Goal: Task Accomplishment & Management: Use online tool/utility

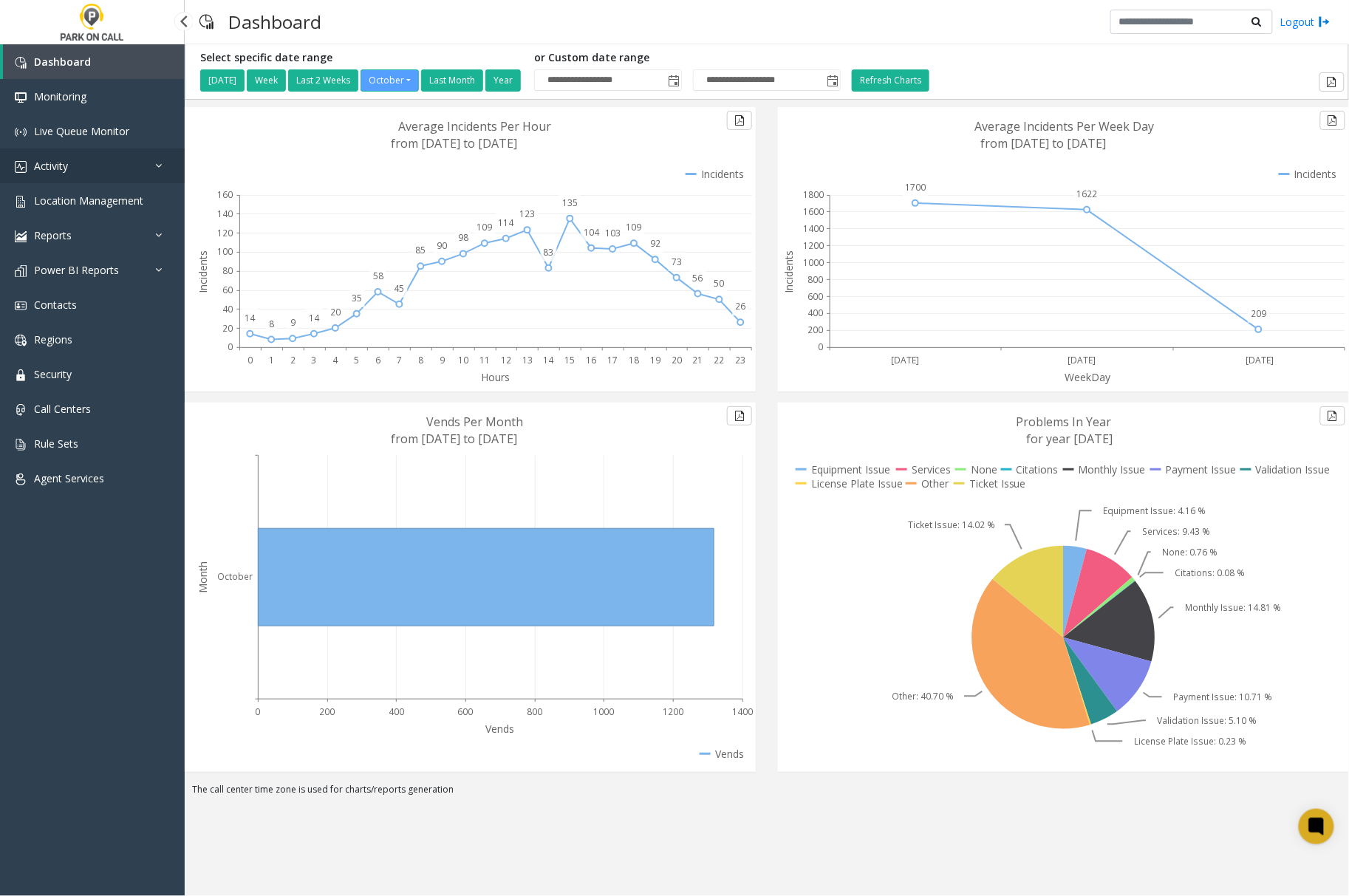
click at [149, 157] on link "Activity" at bounding box center [92, 165] width 185 height 35
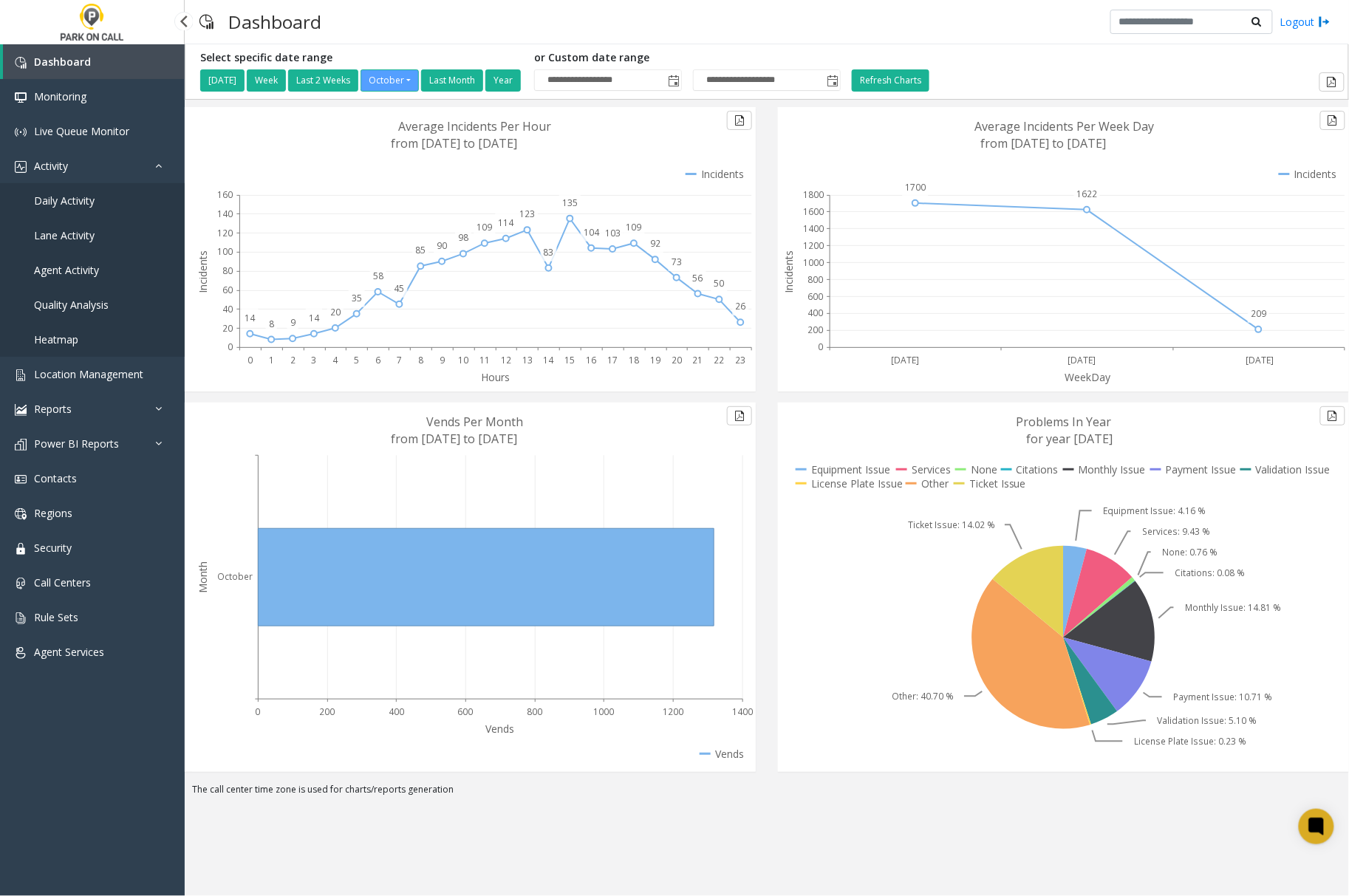
click at [87, 264] on span "Agent Activity" at bounding box center [67, 270] width 65 height 14
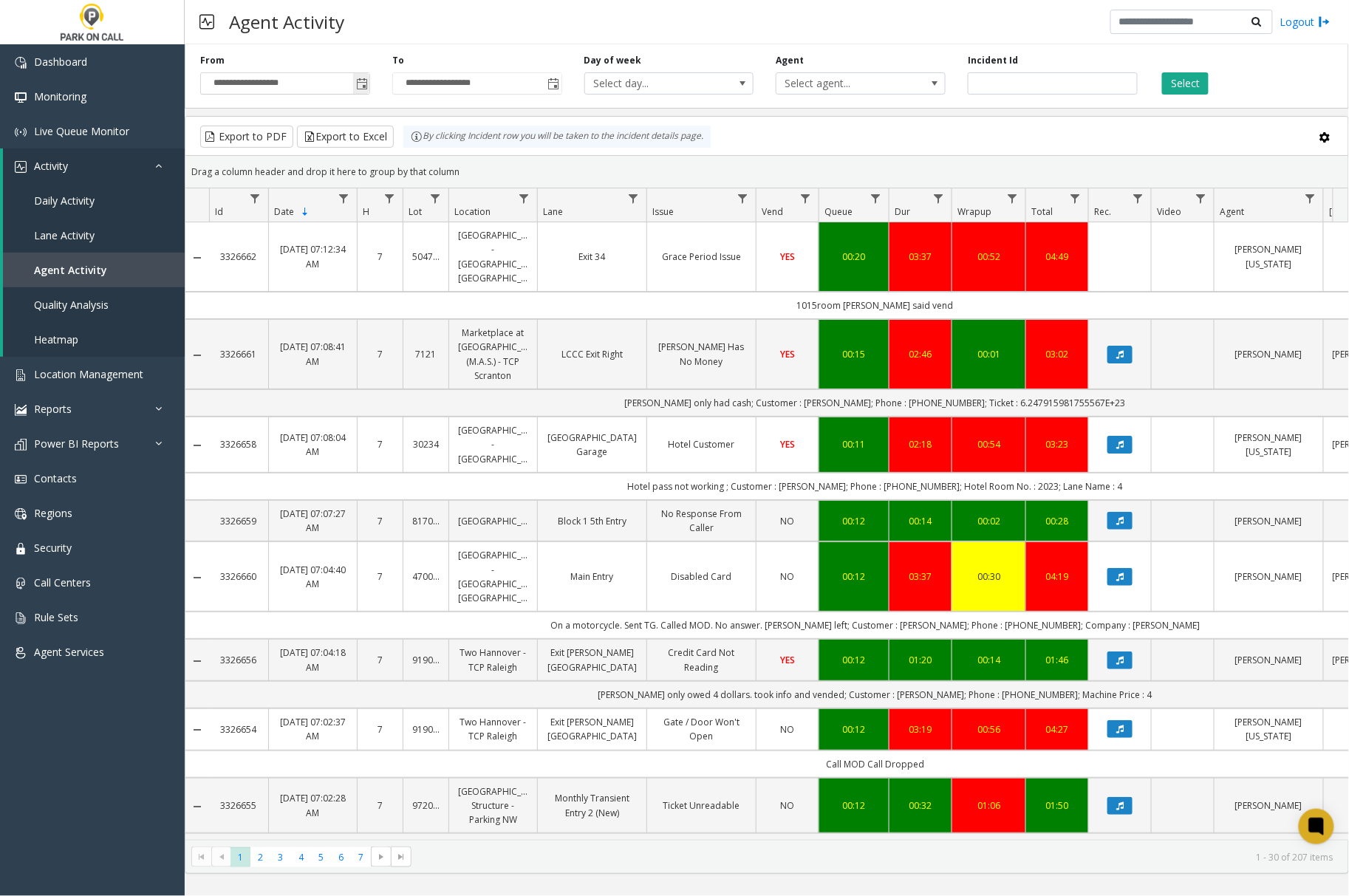
click at [360, 83] on span "Toggle popup" at bounding box center [361, 83] width 12 height 12
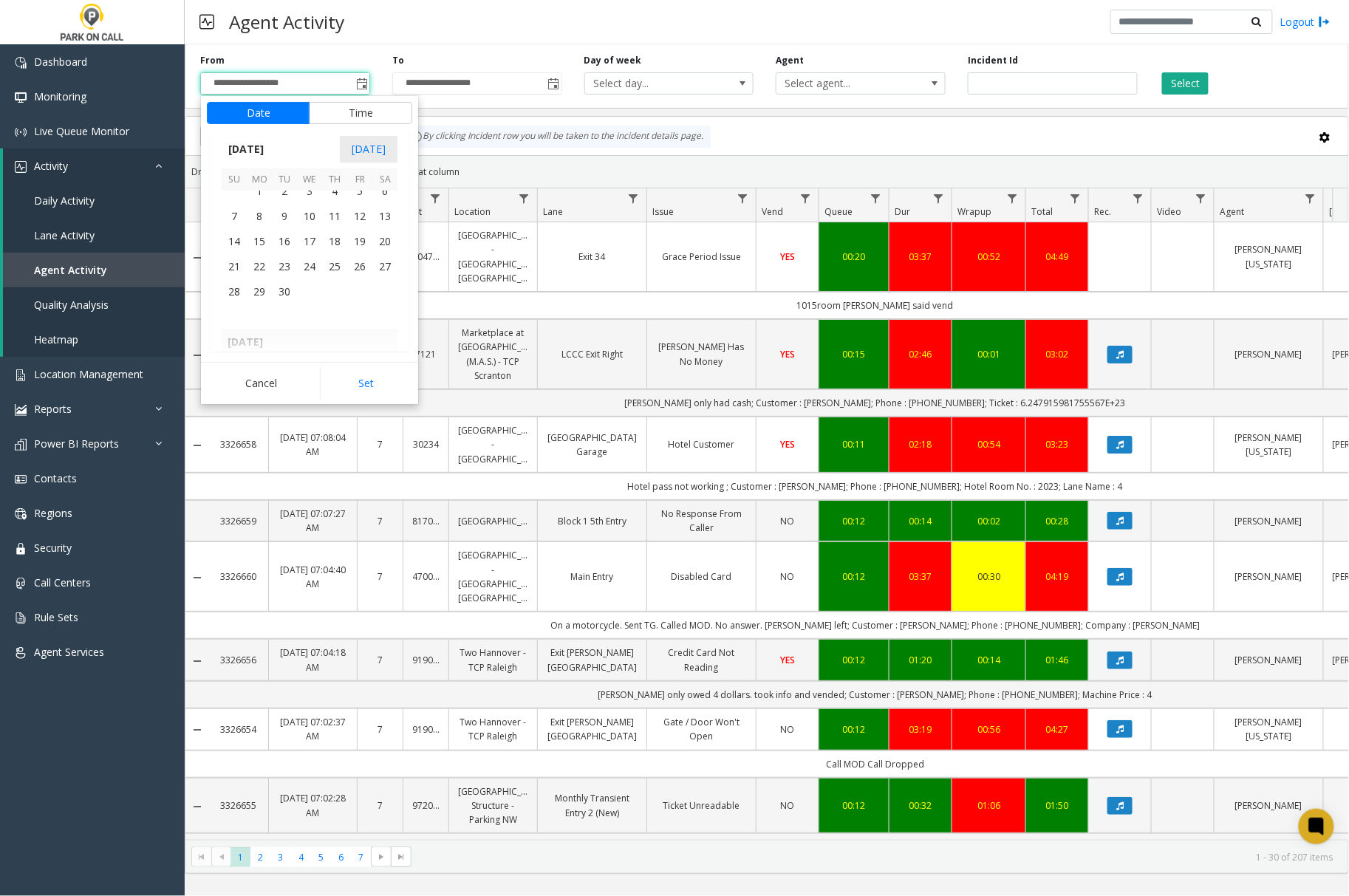
scroll to position [265039, 0]
click at [338, 223] on span "4" at bounding box center [335, 223] width 25 height 25
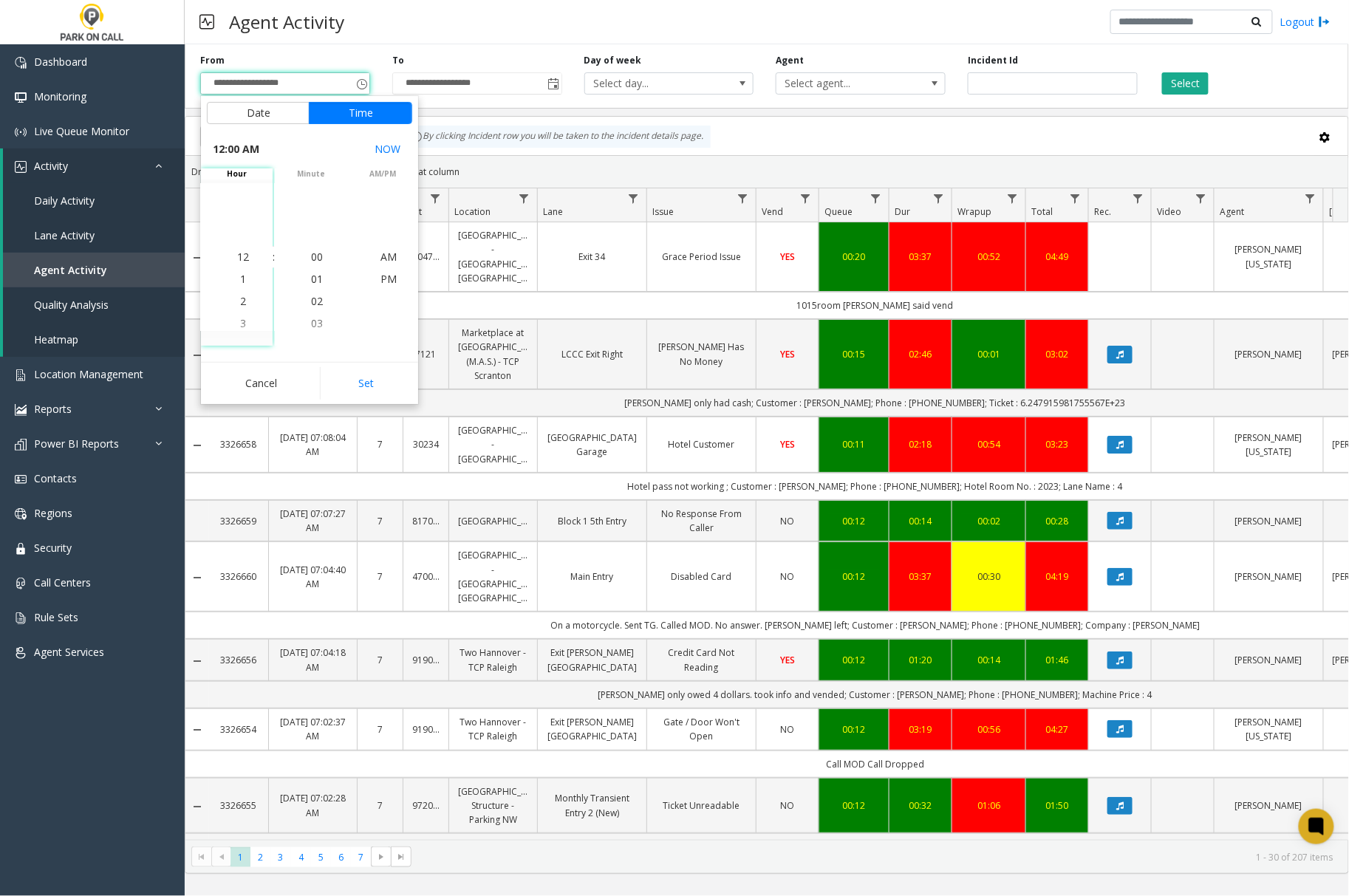
scroll to position [265060, 0]
click at [360, 382] on button "Set" at bounding box center [367, 383] width 93 height 32
type input "**********"
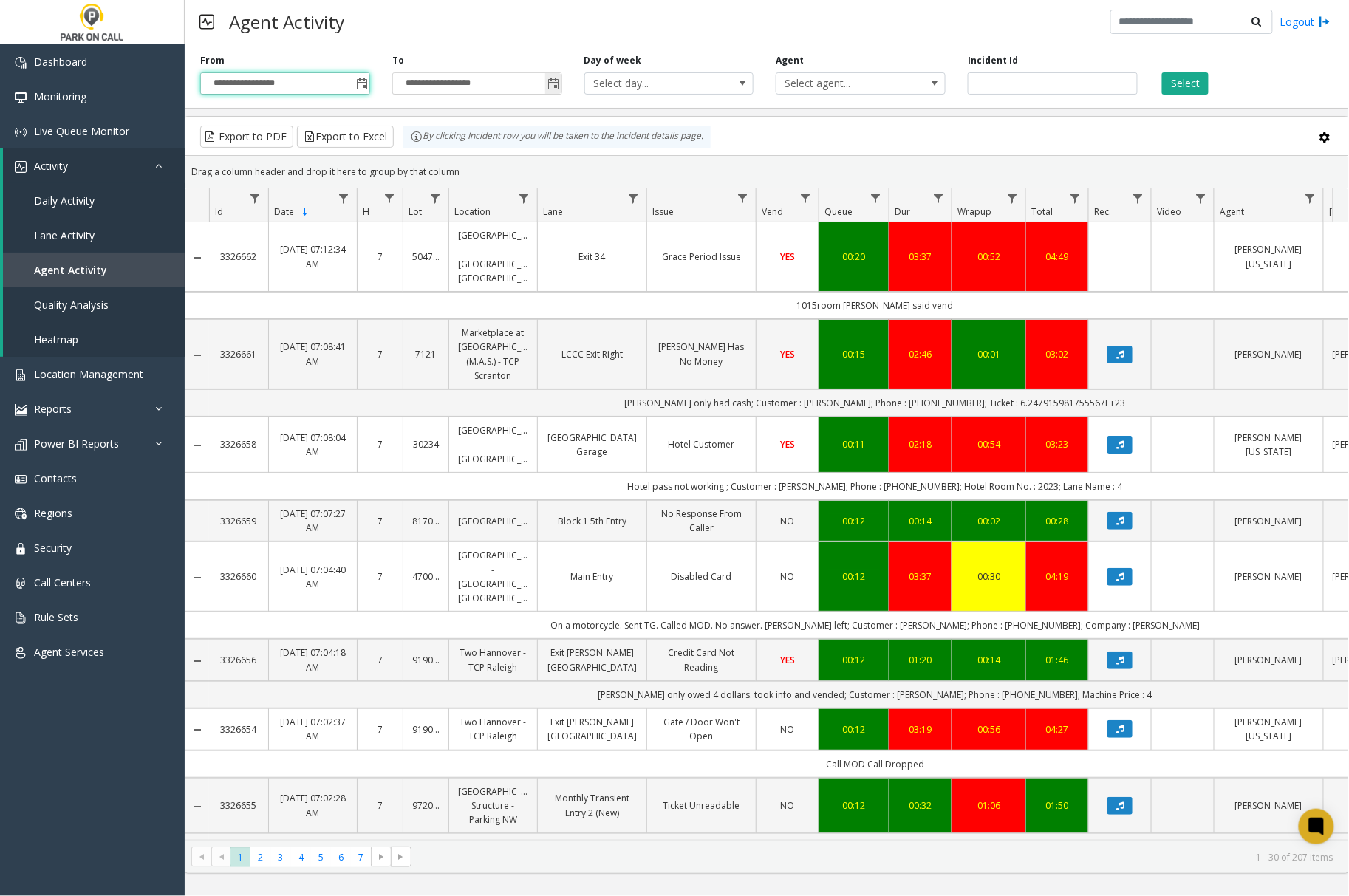
click at [551, 89] on span "Toggle popup" at bounding box center [554, 83] width 12 height 12
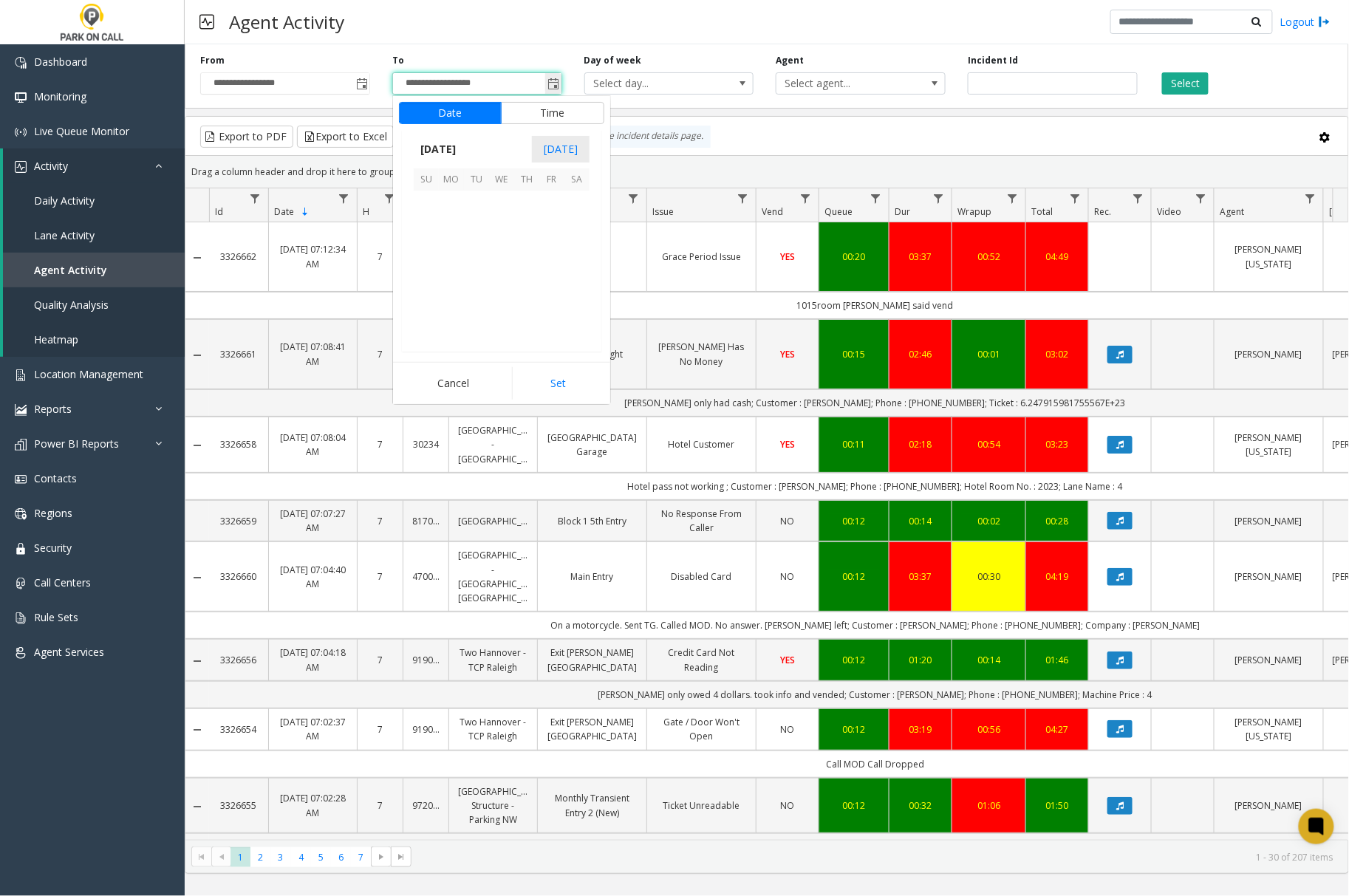
scroll to position [22, 0]
click at [524, 206] on span "2" at bounding box center [527, 203] width 25 height 25
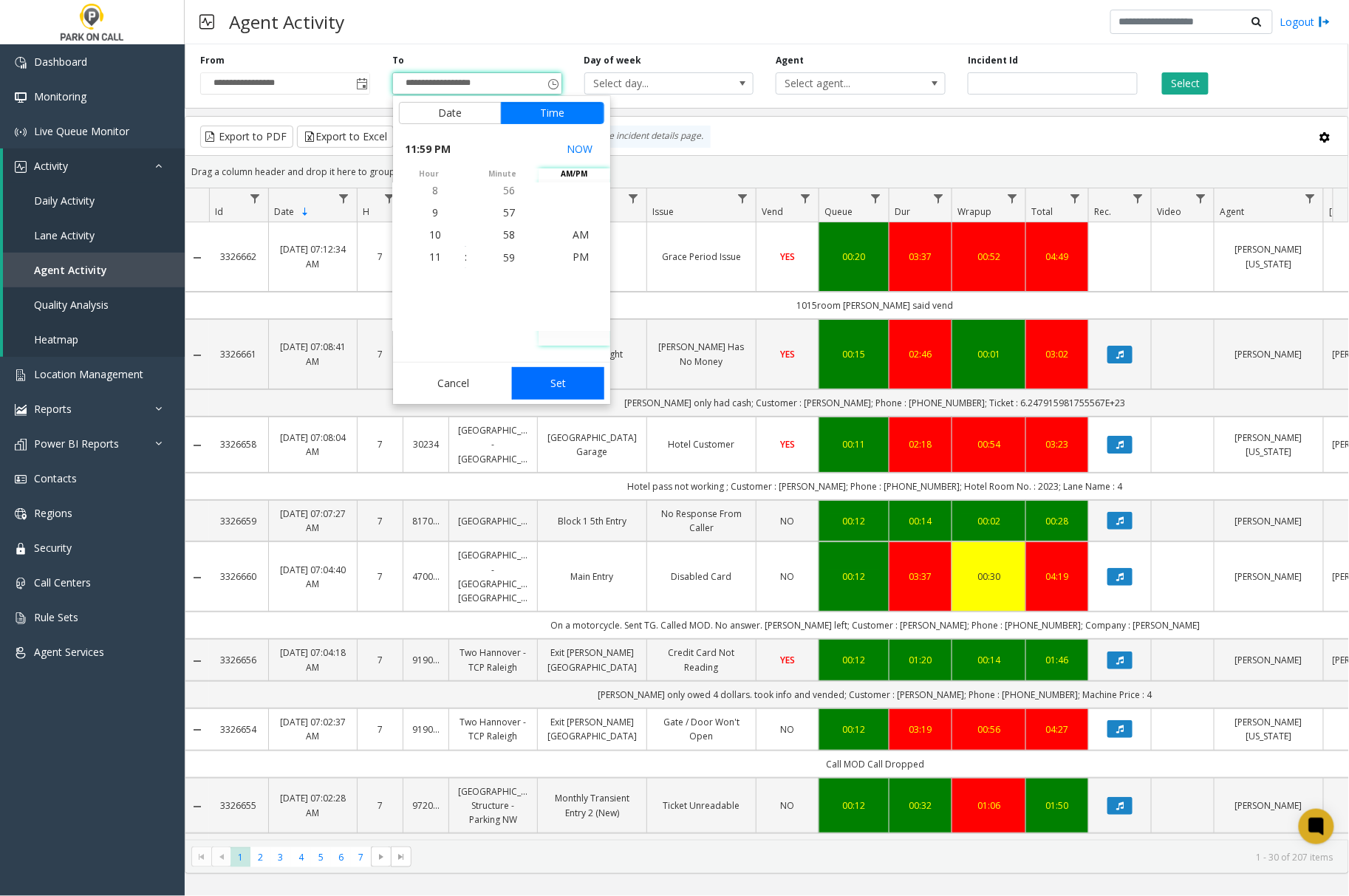
click at [550, 382] on button "Set" at bounding box center [558, 383] width 93 height 32
type input "**********"
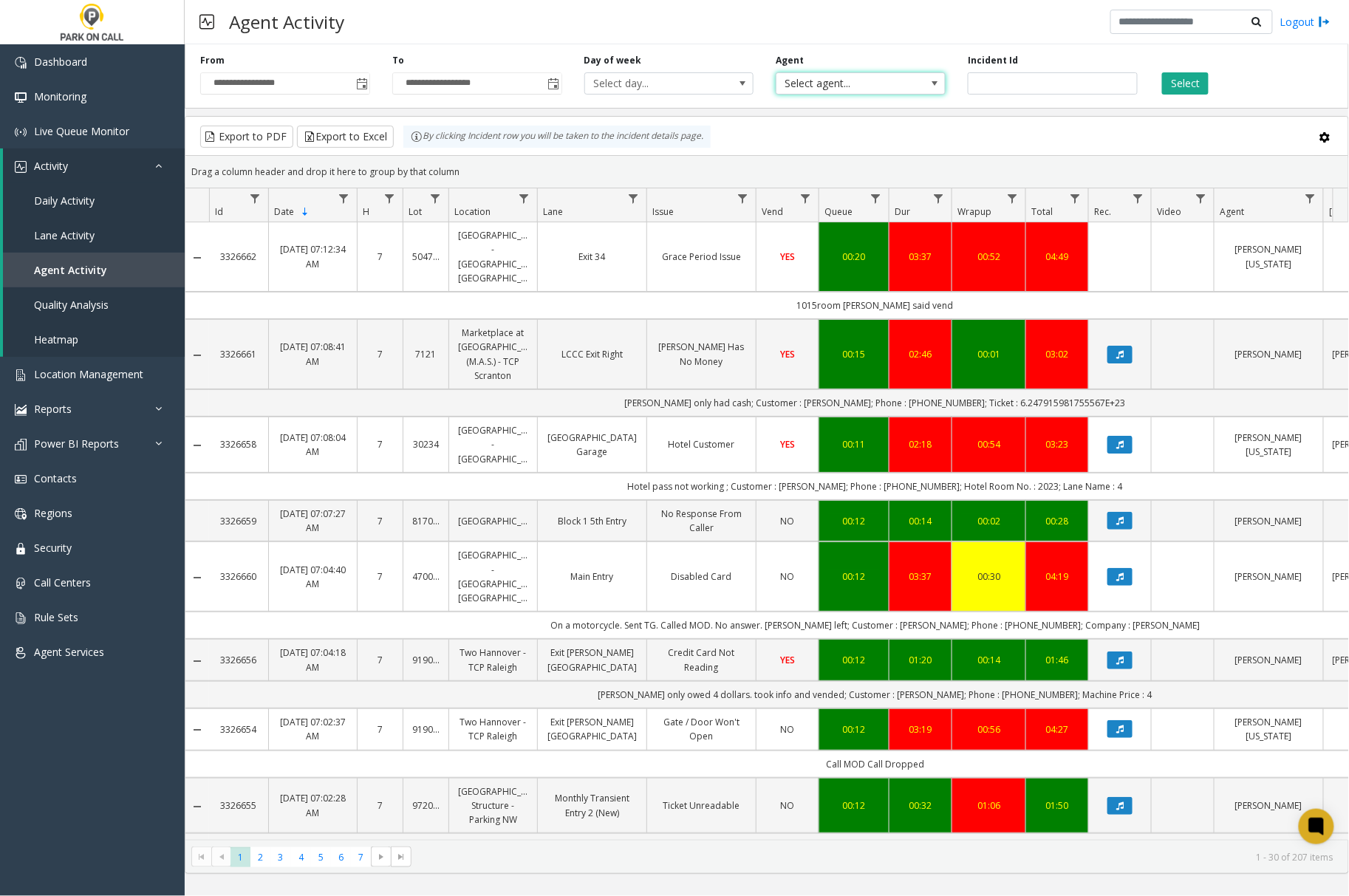
click at [902, 89] on span "Select agent..." at bounding box center [844, 83] width 135 height 21
type input "***"
click at [897, 162] on li "[PERSON_NAME][US_STATE]" at bounding box center [862, 162] width 166 height 20
click at [1163, 81] on button "Select" at bounding box center [1186, 83] width 46 height 22
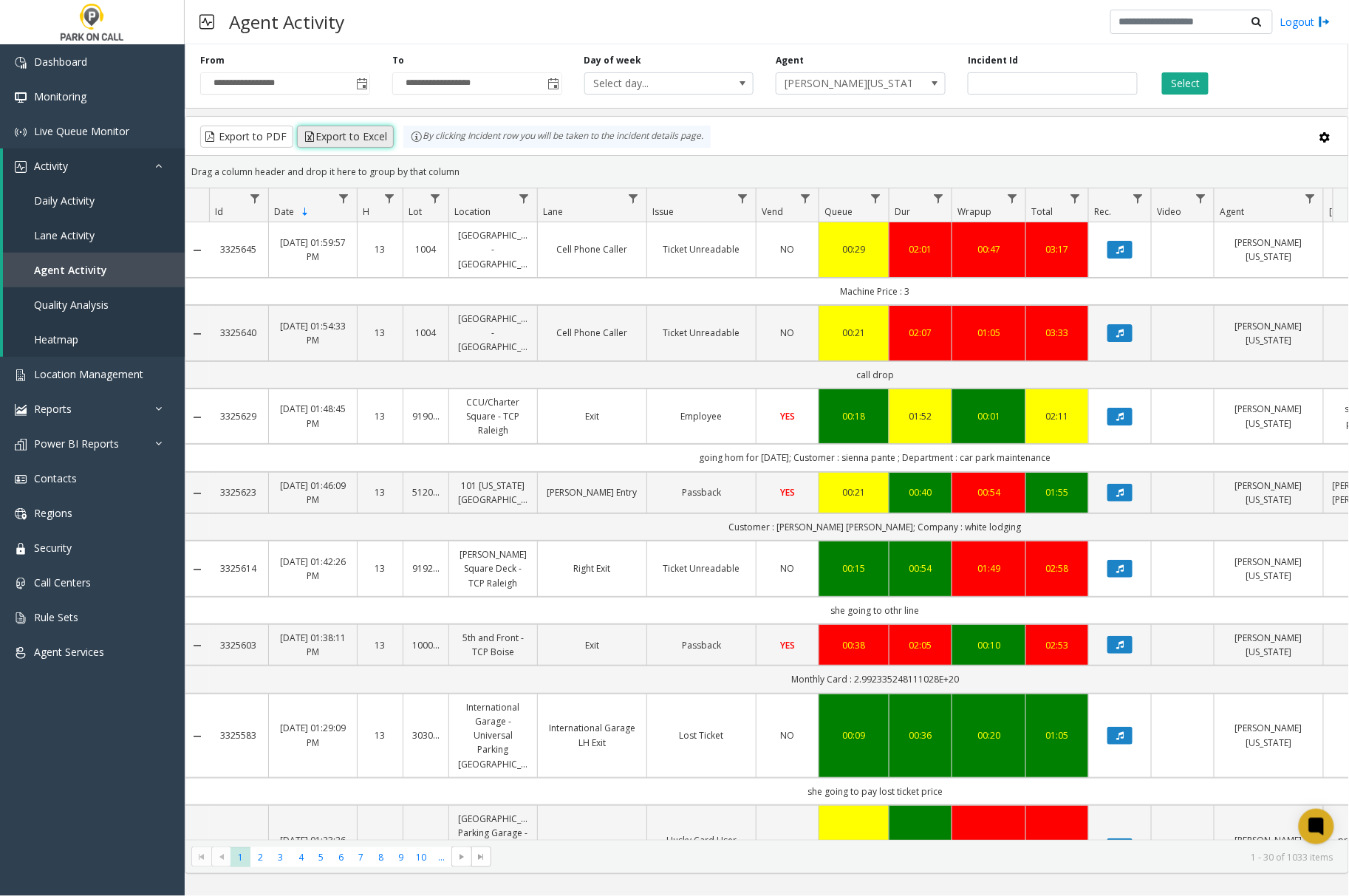
click at [349, 136] on button "Export to Excel" at bounding box center [345, 136] width 97 height 22
click at [77, 263] on span "Agent Activity" at bounding box center [70, 270] width 73 height 14
click at [62, 65] on span "Dashboard" at bounding box center [60, 62] width 53 height 14
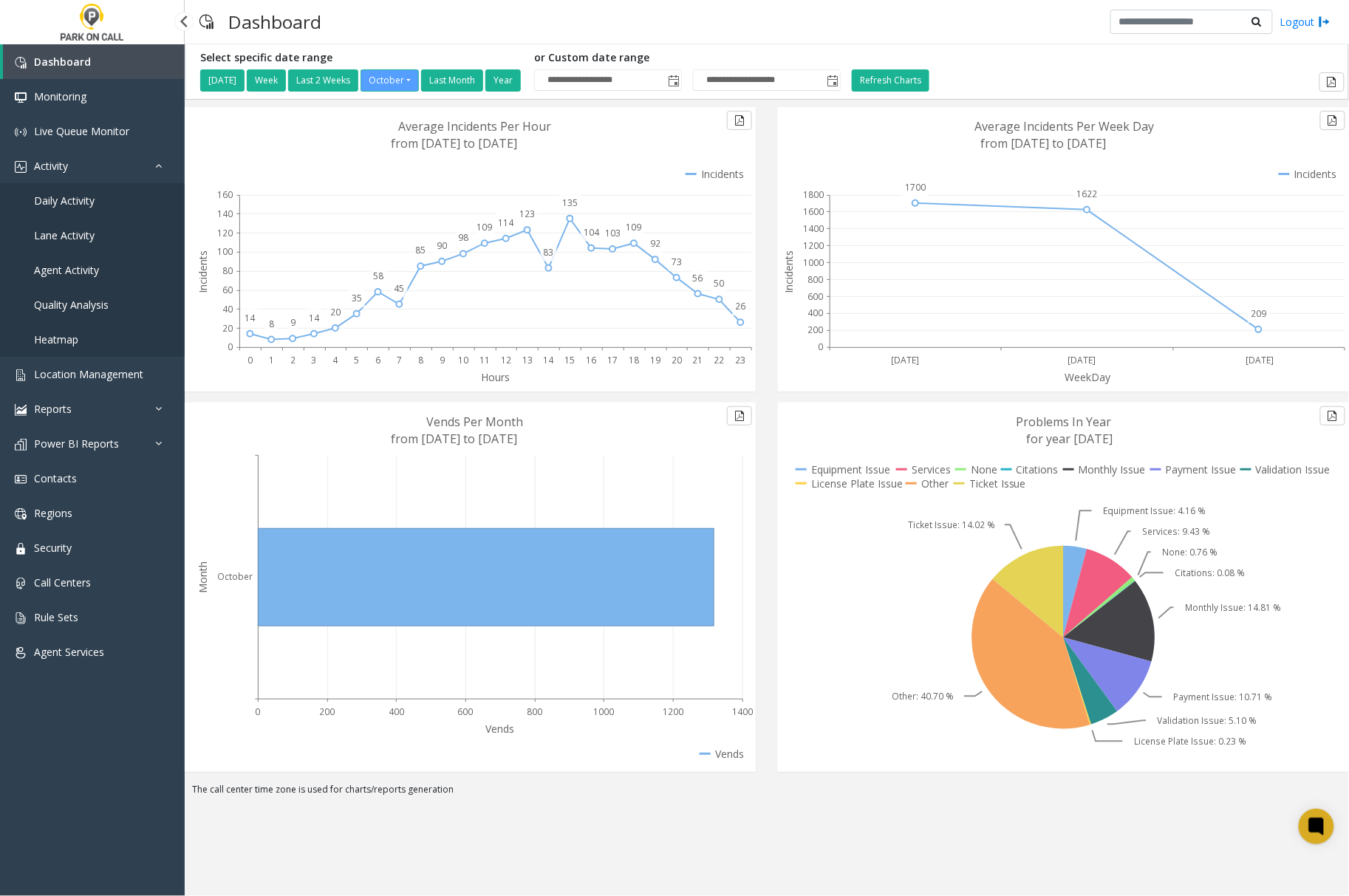
click at [77, 272] on span "Agent Activity" at bounding box center [67, 270] width 65 height 14
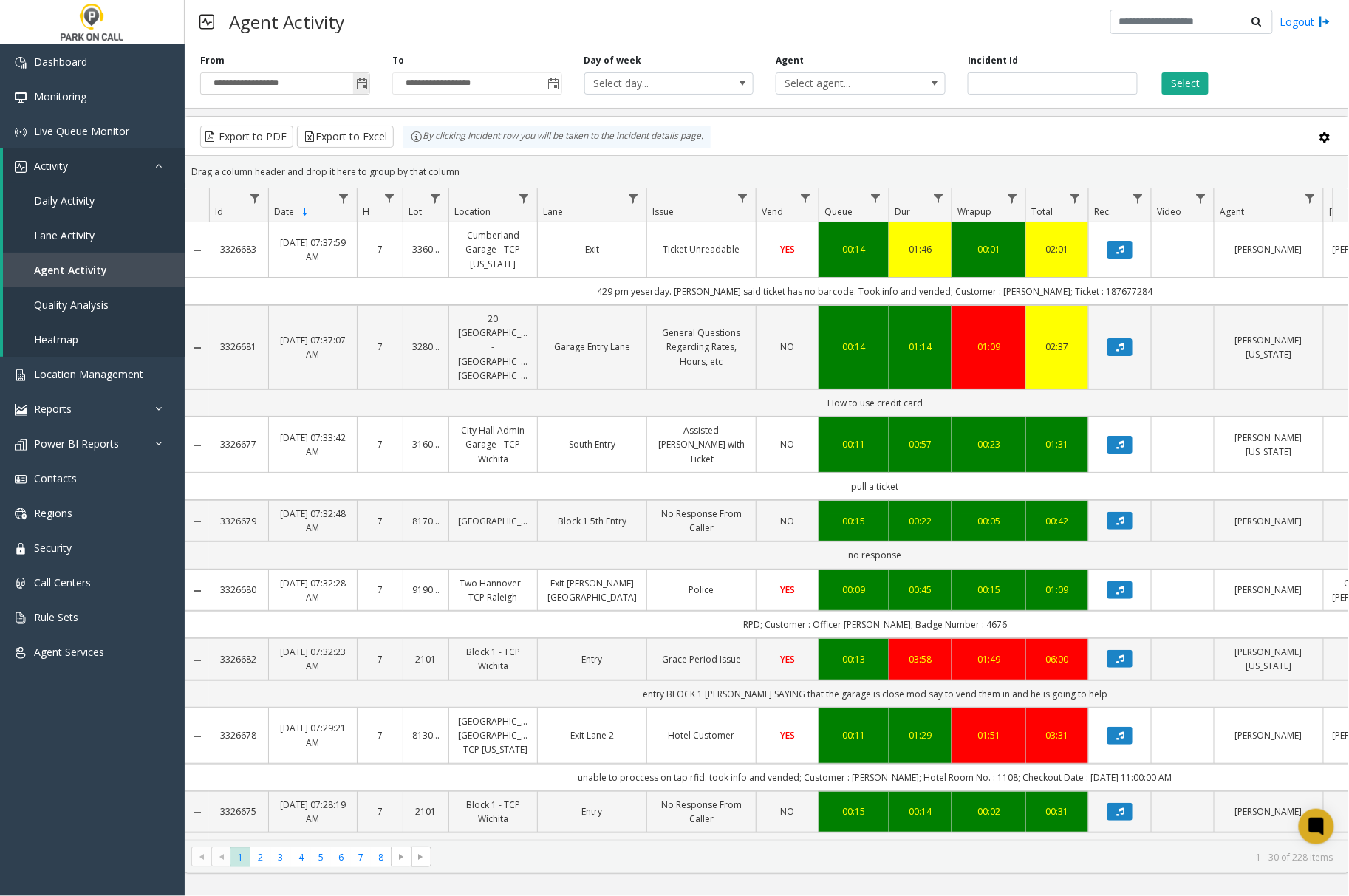
click at [361, 87] on span "Toggle popup" at bounding box center [361, 83] width 12 height 12
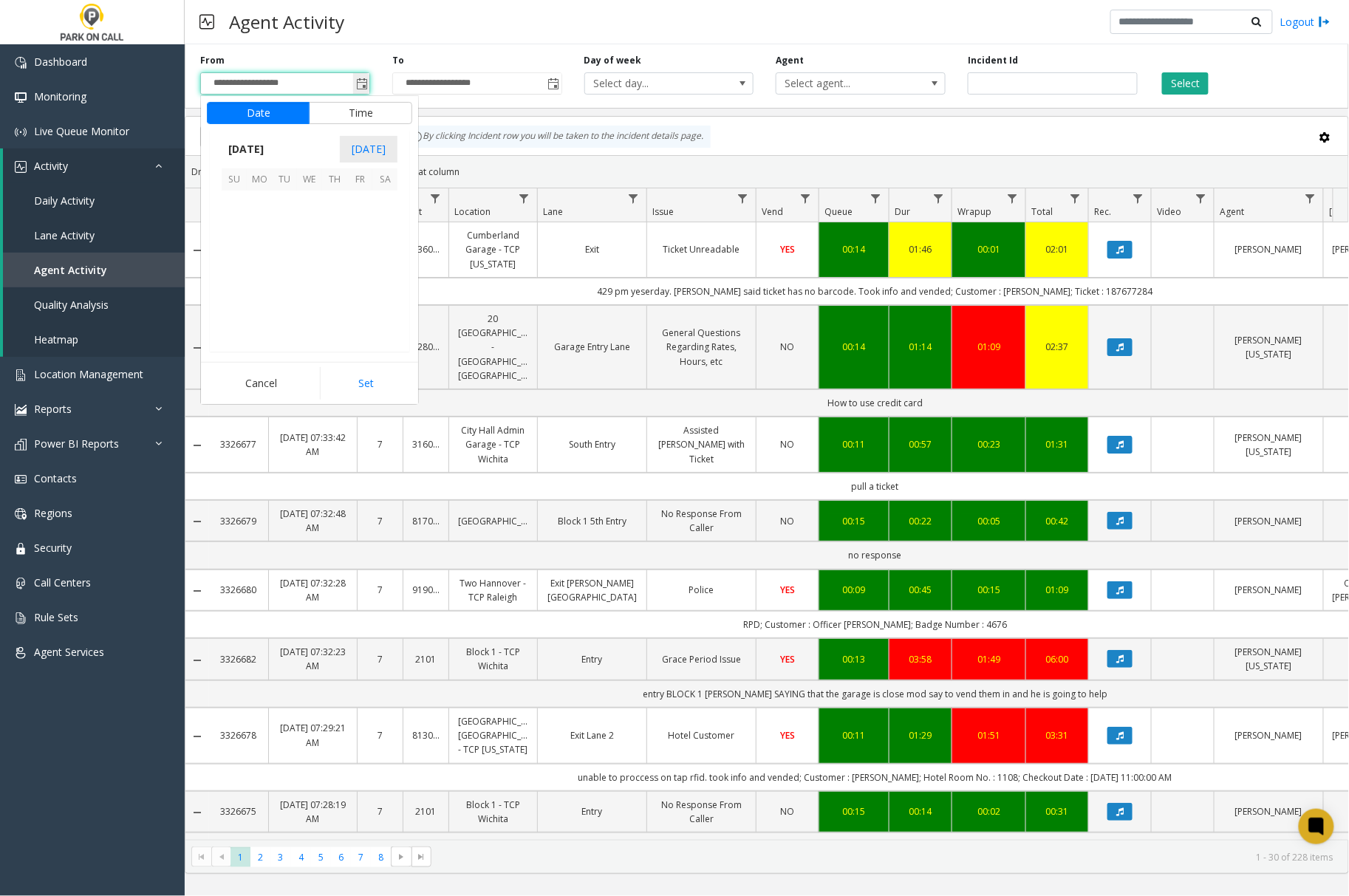
scroll to position [265235, 0]
click at [316, 208] on span "1" at bounding box center [309, 203] width 25 height 25
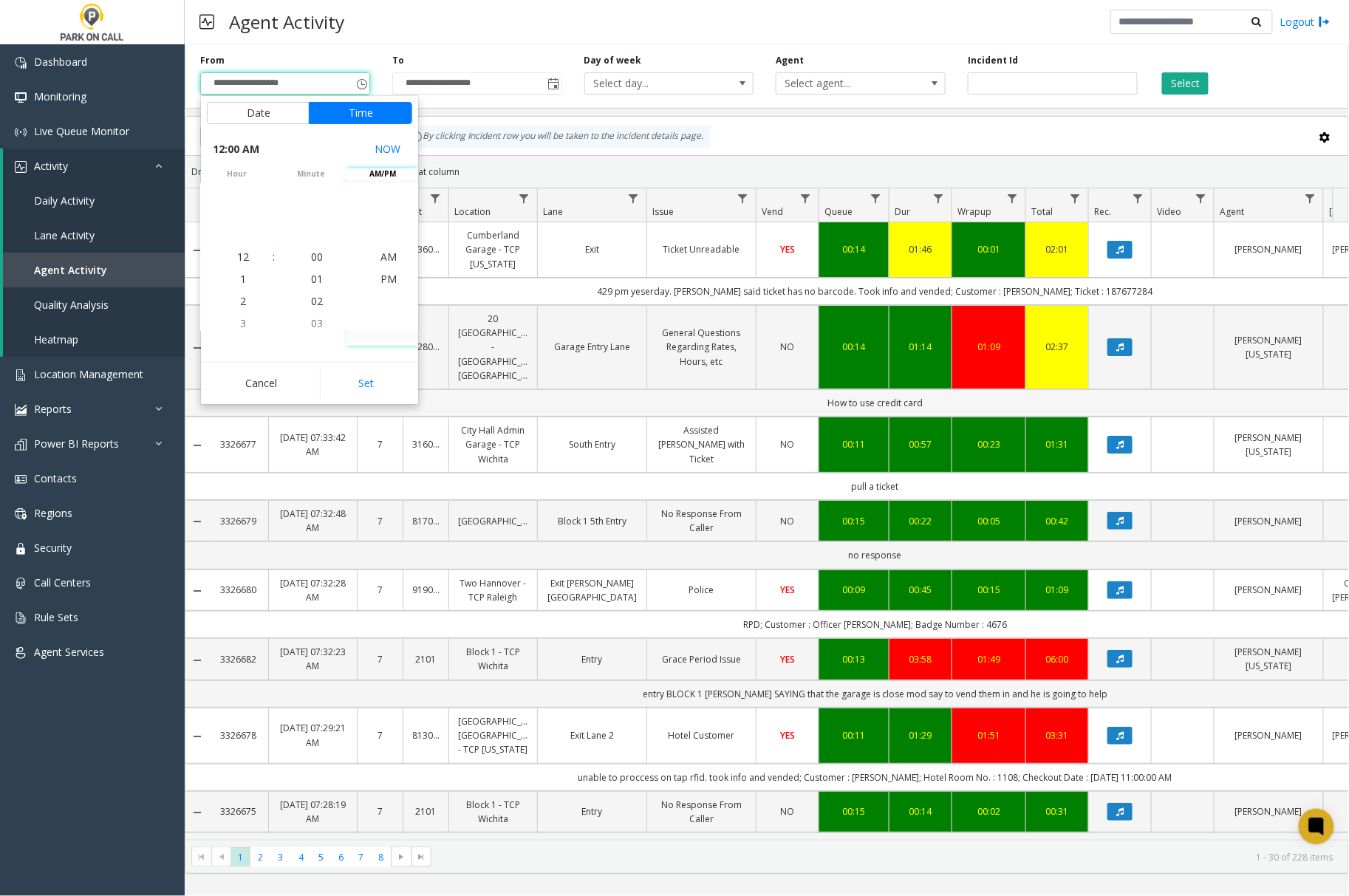
click at [380, 390] on button "Set" at bounding box center [367, 383] width 93 height 32
type input "**********"
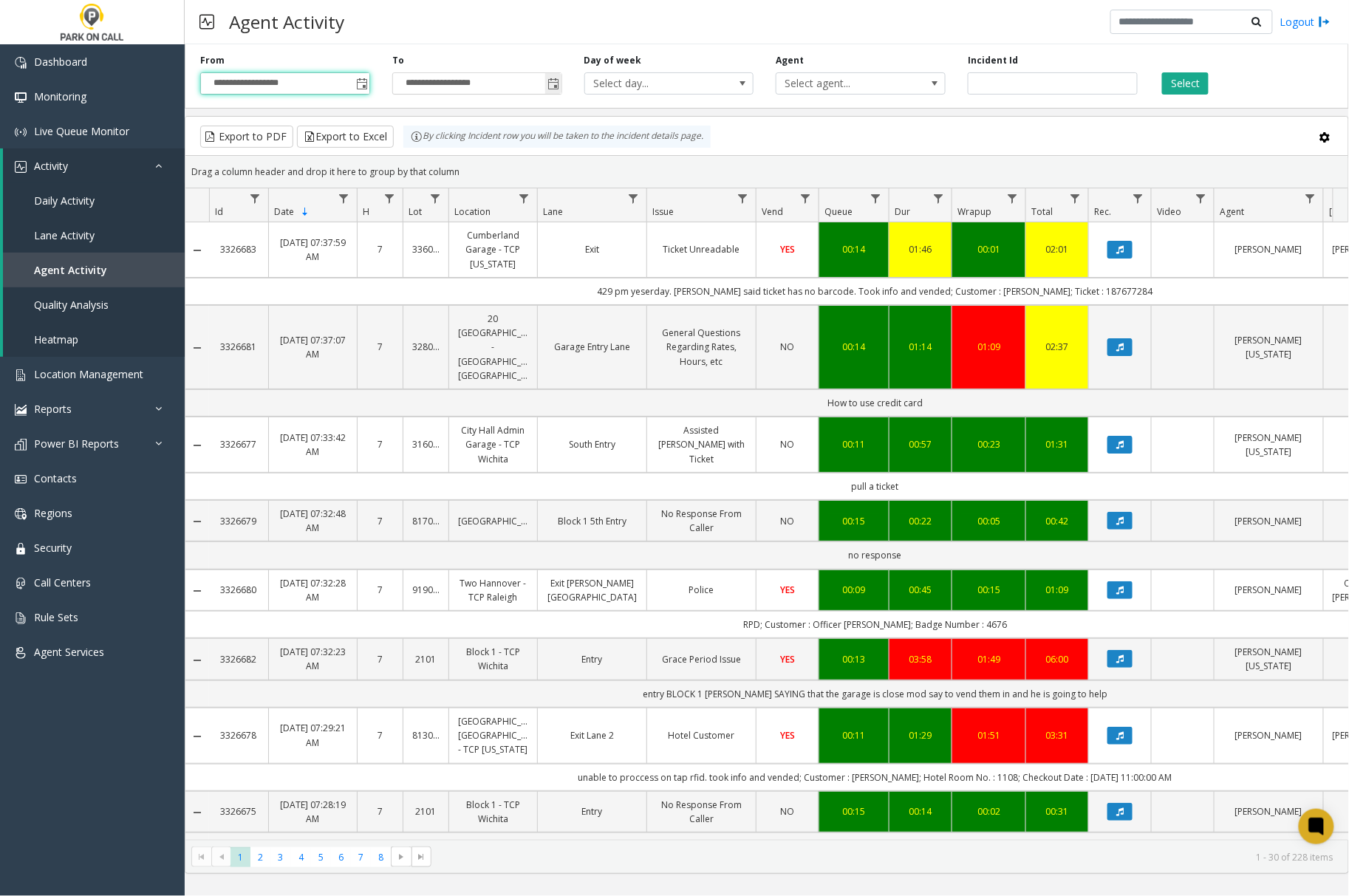
click at [558, 84] on span "Toggle popup" at bounding box center [554, 83] width 12 height 12
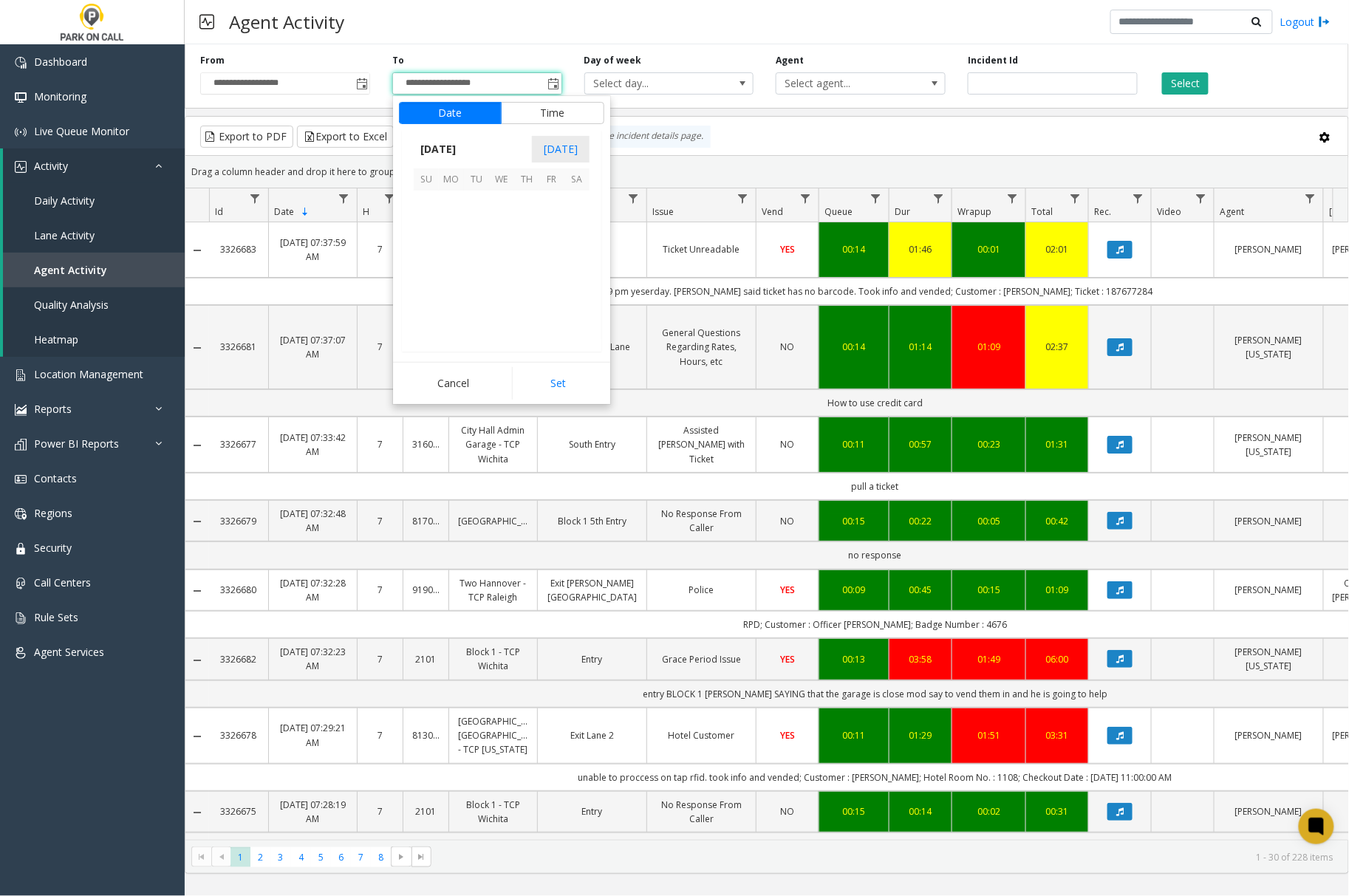
scroll to position [22, 0]
click at [504, 204] on span "1" at bounding box center [501, 203] width 25 height 25
drag, startPoint x: 550, startPoint y: 376, endPoint x: 562, endPoint y: 368, distance: 14.4
click at [553, 375] on button "Set" at bounding box center [558, 383] width 93 height 32
type input "**********"
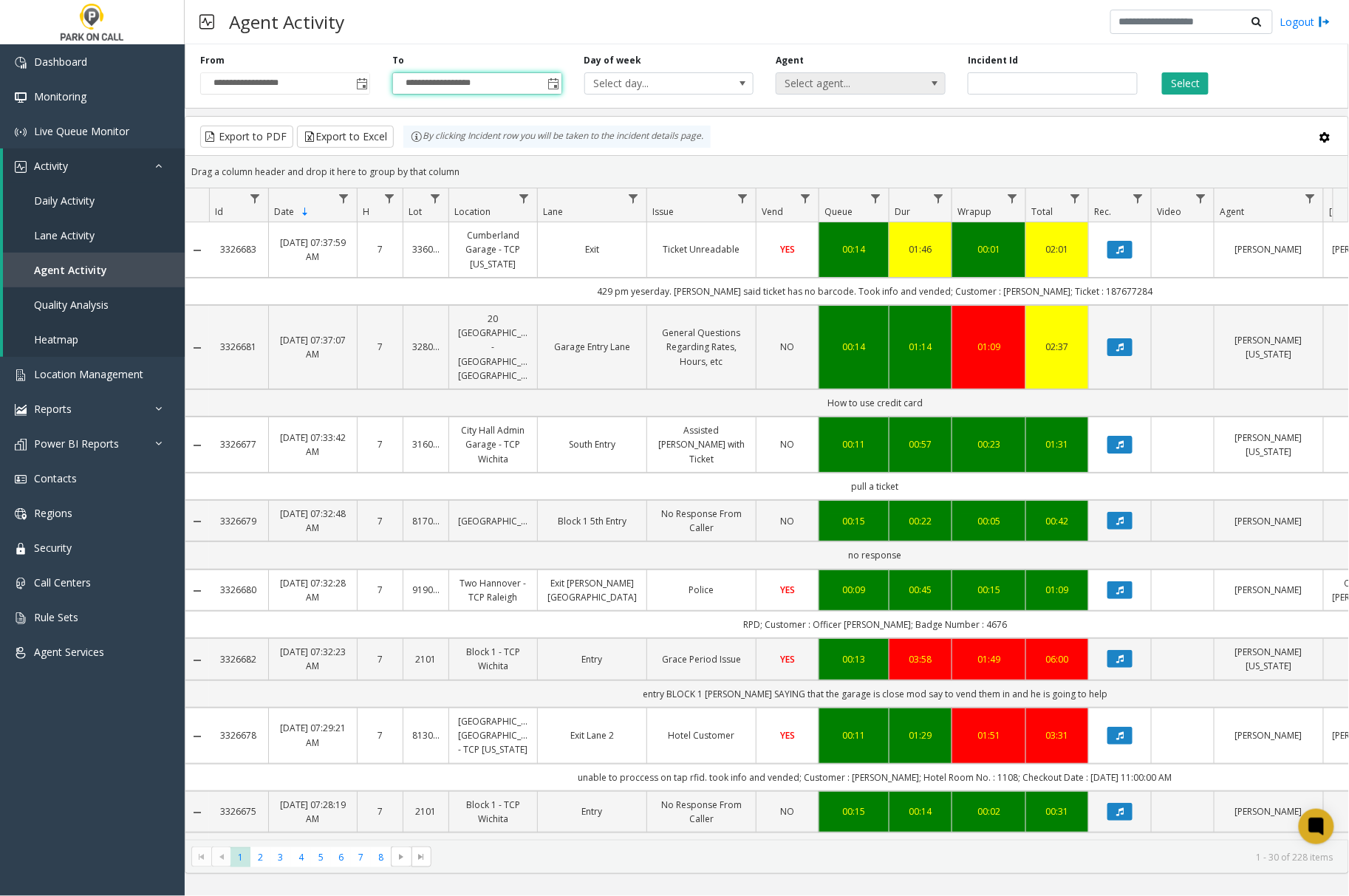
click at [933, 86] on span at bounding box center [934, 83] width 12 height 12
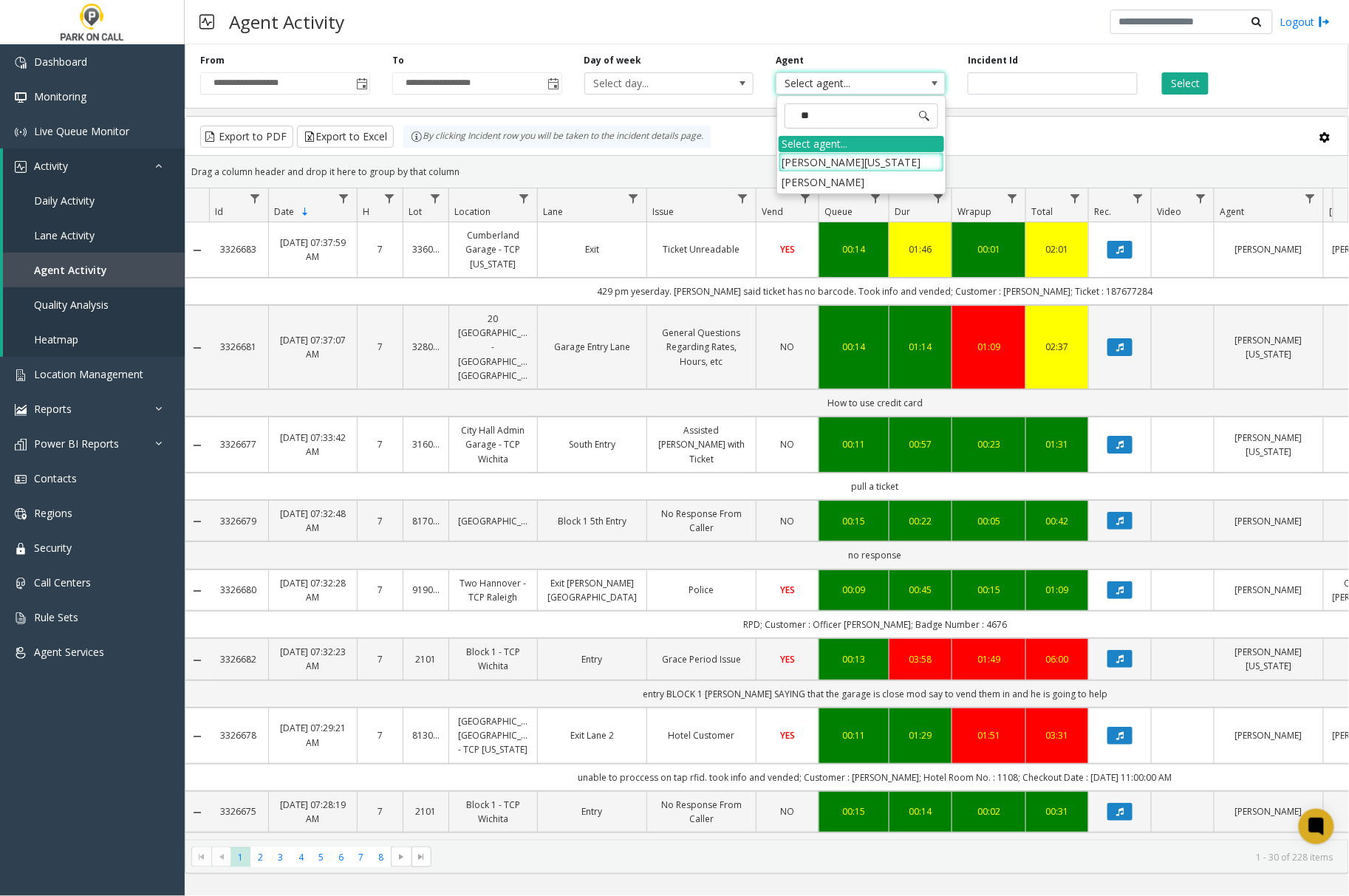
type input "***"
click at [881, 164] on li "[PERSON_NAME][US_STATE]" at bounding box center [862, 162] width 166 height 20
click at [1185, 83] on button "Select" at bounding box center [1186, 83] width 46 height 22
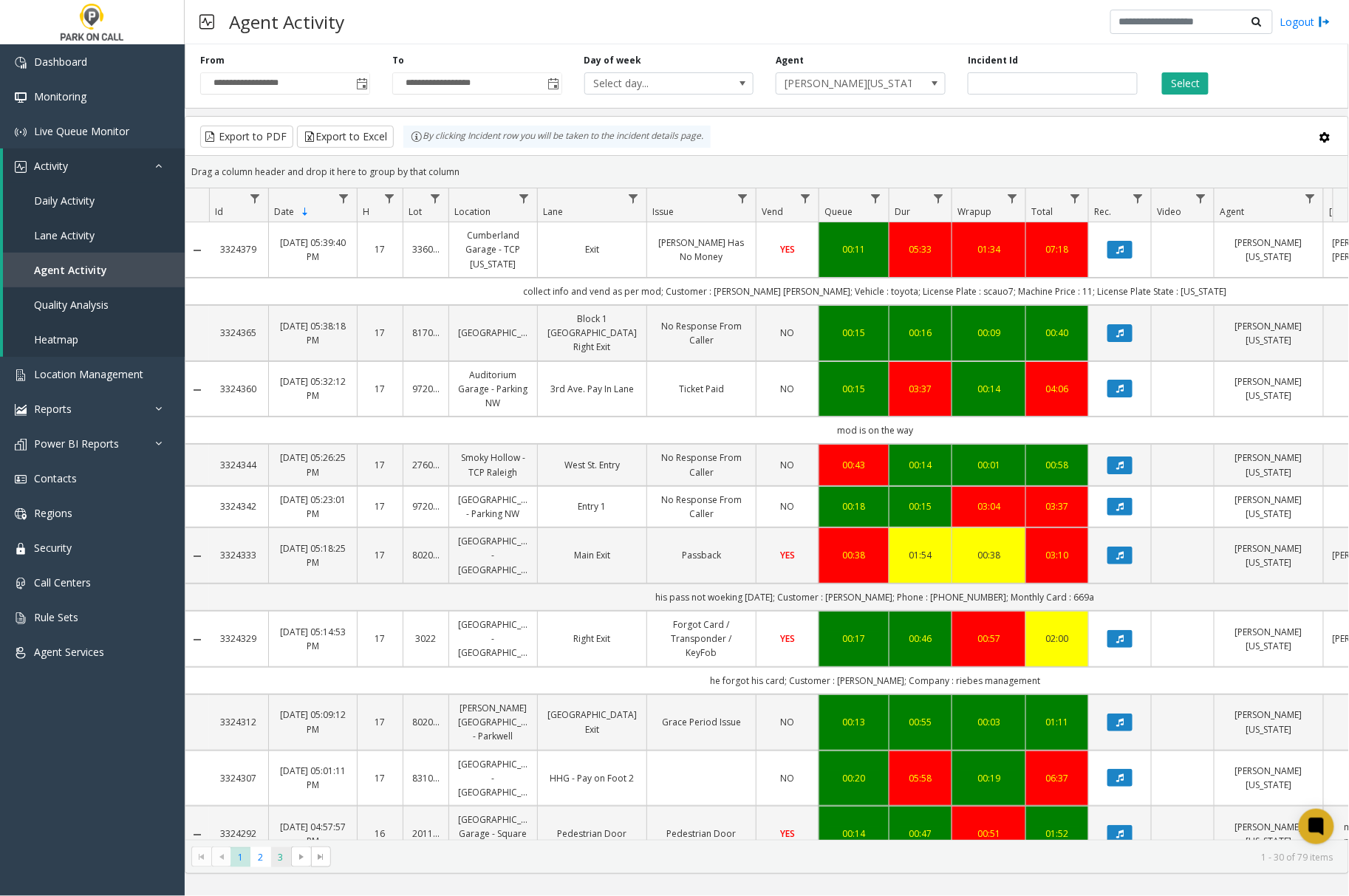
click at [282, 854] on span "3" at bounding box center [282, 857] width 20 height 20
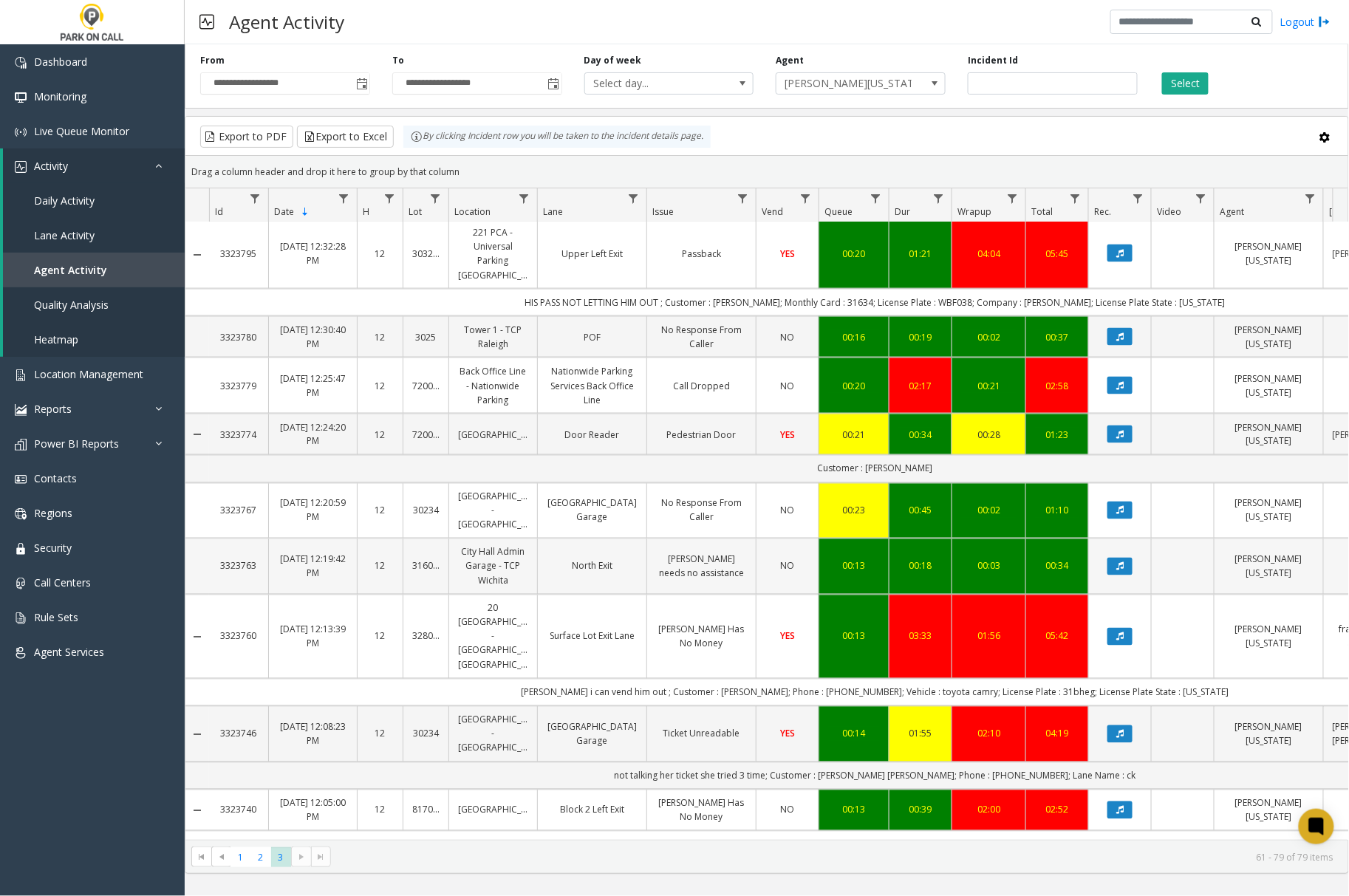
scroll to position [816, 0]
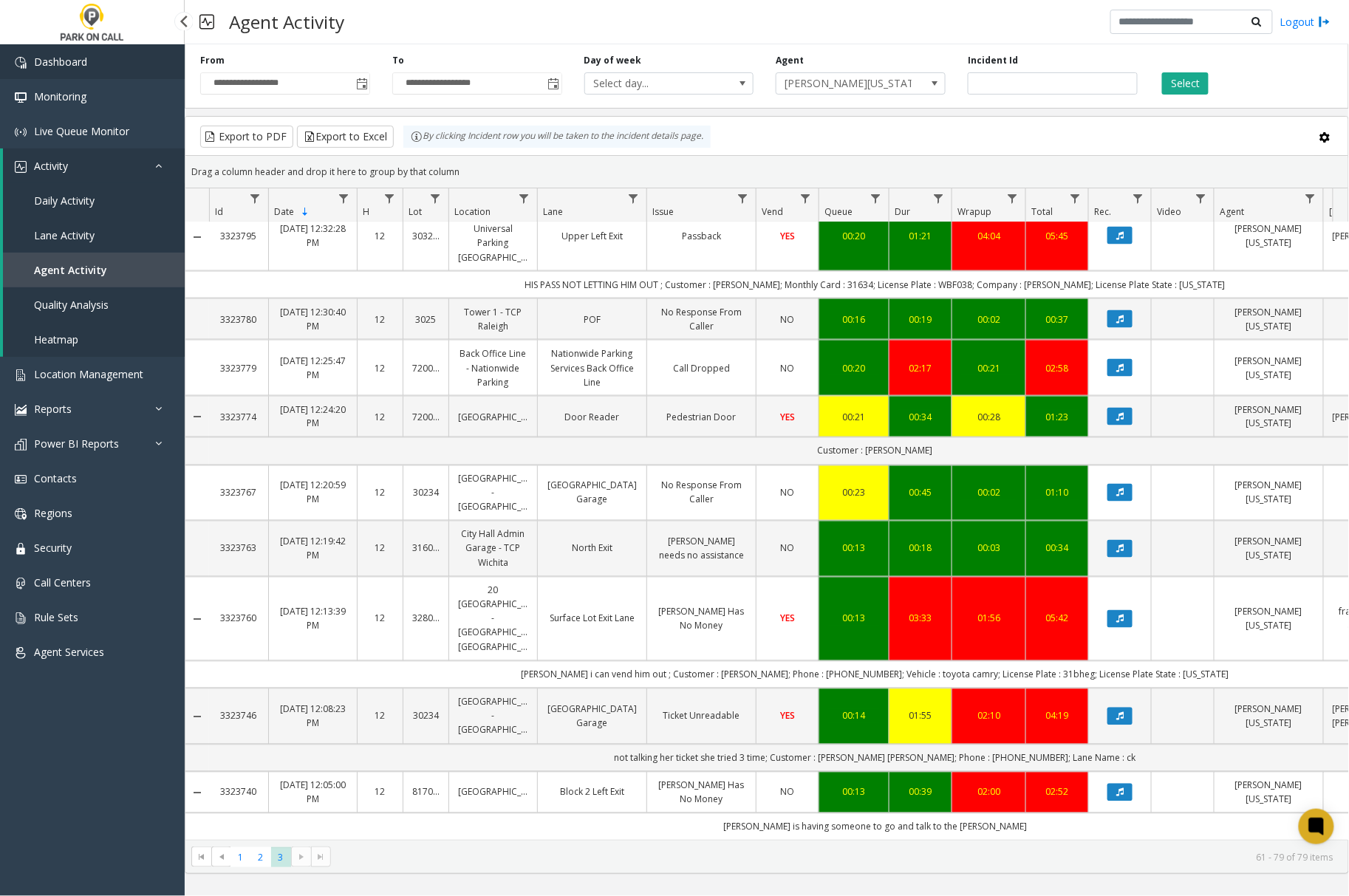
click at [87, 57] on span "Dashboard" at bounding box center [60, 62] width 53 height 14
